Goal: Information Seeking & Learning: Learn about a topic

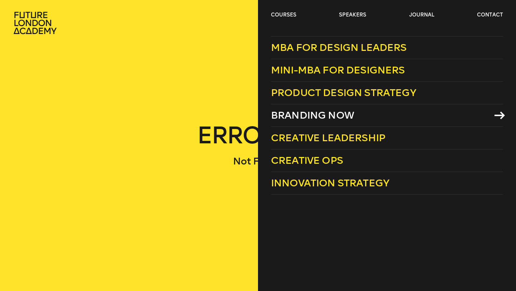
click at [295, 111] on span "Branding Now" at bounding box center [312, 115] width 83 height 12
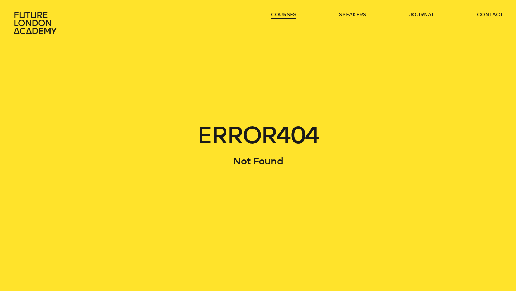
click at [286, 14] on link "courses" at bounding box center [283, 14] width 25 height 7
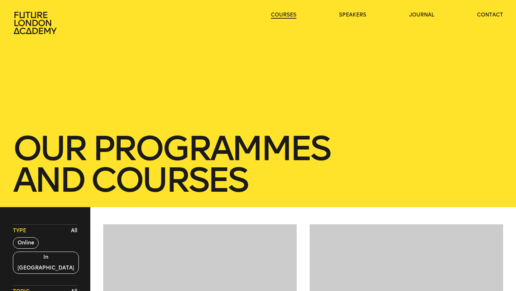
click at [286, 14] on link "courses" at bounding box center [283, 14] width 25 height 7
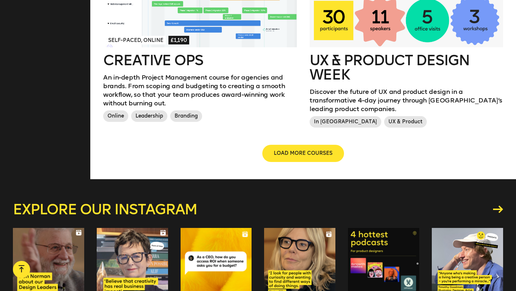
scroll to position [874, 0]
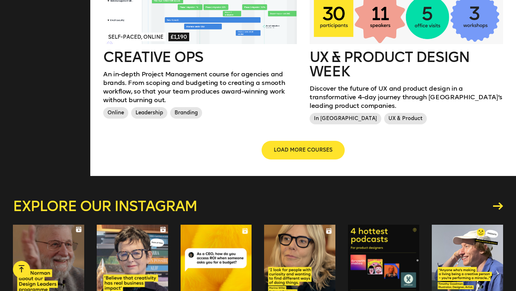
click at [318, 146] on span "LOAD MORE COURSES" at bounding box center [303, 149] width 59 height 7
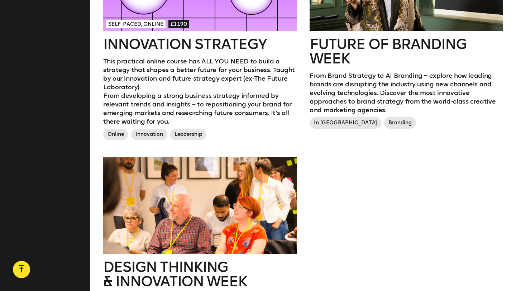
scroll to position [1090, 0]
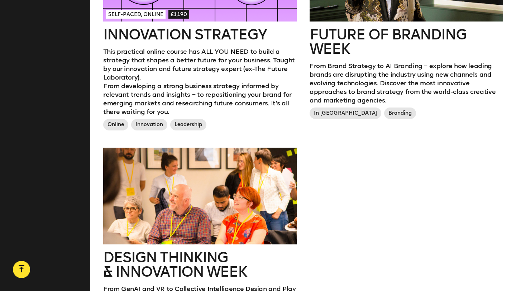
click at [244, 58] on p "This practical online course has ALL YOU NEED to build a strategy that shapes a…" at bounding box center [199, 64] width 193 height 34
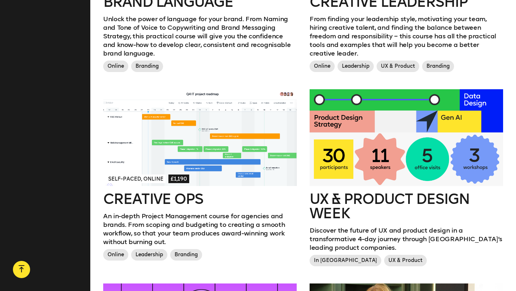
scroll to position [706, 0]
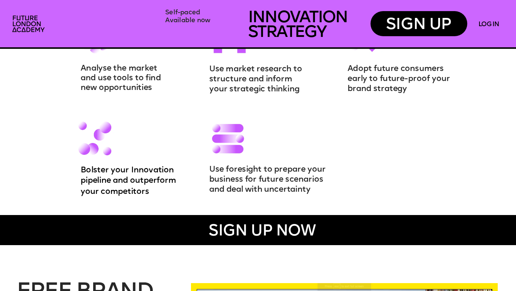
scroll to position [830, 0]
